Goal: Task Accomplishment & Management: Use online tool/utility

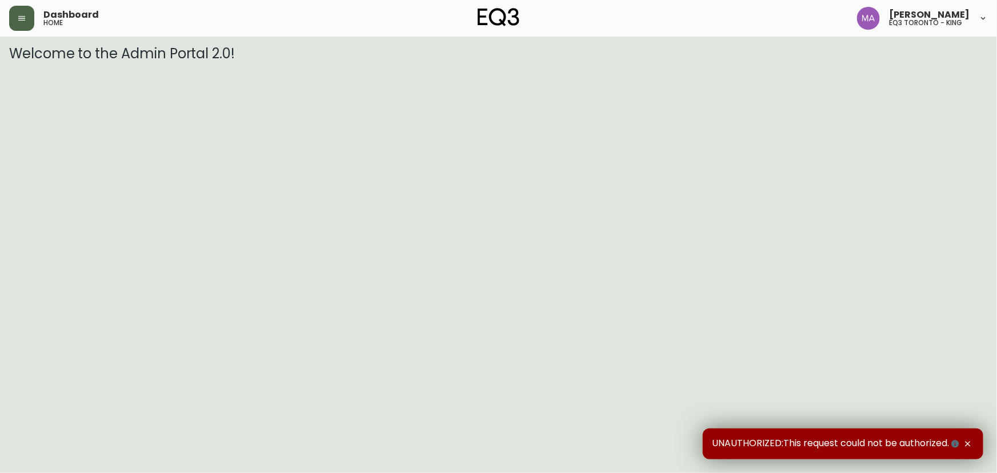
click at [11, 14] on button "button" at bounding box center [21, 18] width 25 height 25
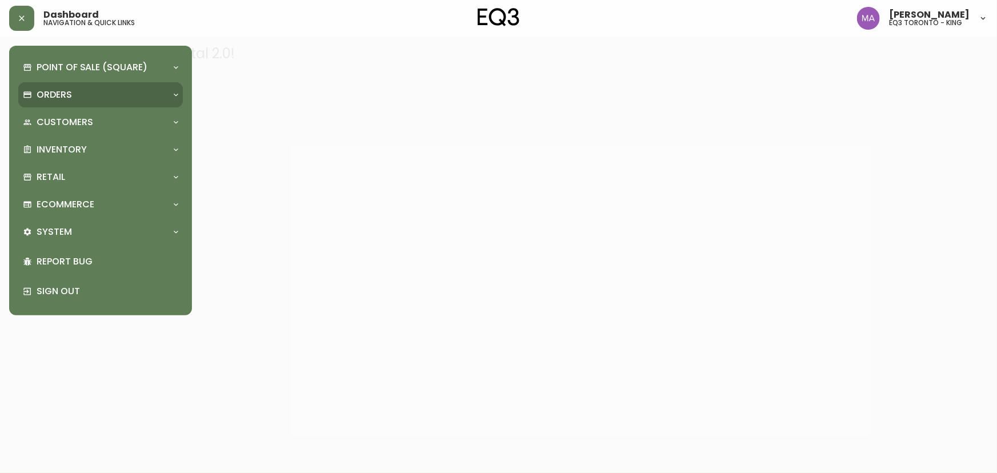
click at [43, 99] on p "Orders" at bounding box center [54, 95] width 35 height 13
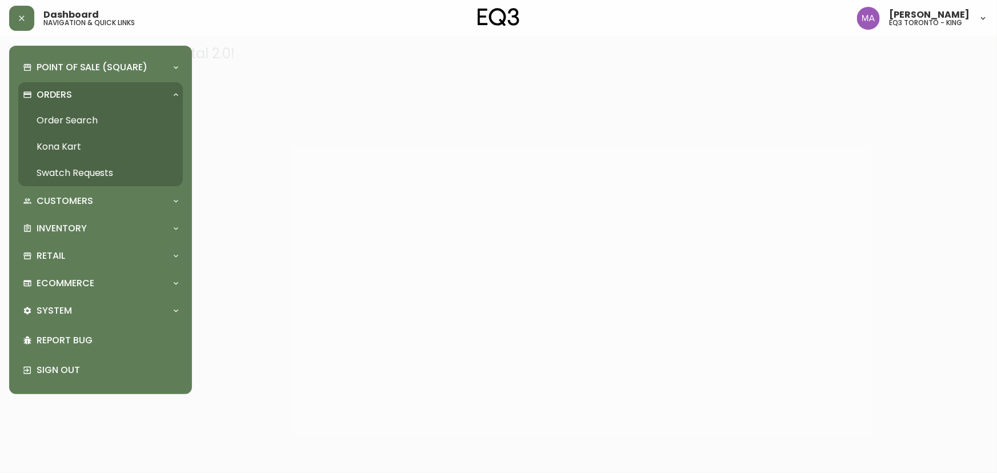
click at [63, 116] on link "Order Search" at bounding box center [100, 120] width 165 height 26
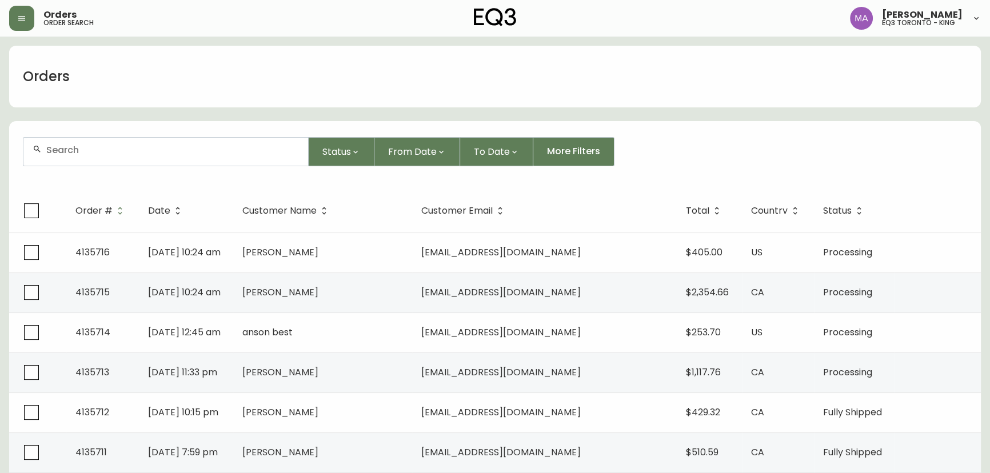
click at [146, 156] on div at bounding box center [165, 152] width 285 height 28
paste input "[EMAIL_ADDRESS][DOMAIN_NAME]"
type input "[EMAIL_ADDRESS][DOMAIN_NAME]"
